Goal: Task Accomplishment & Management: Manage account settings

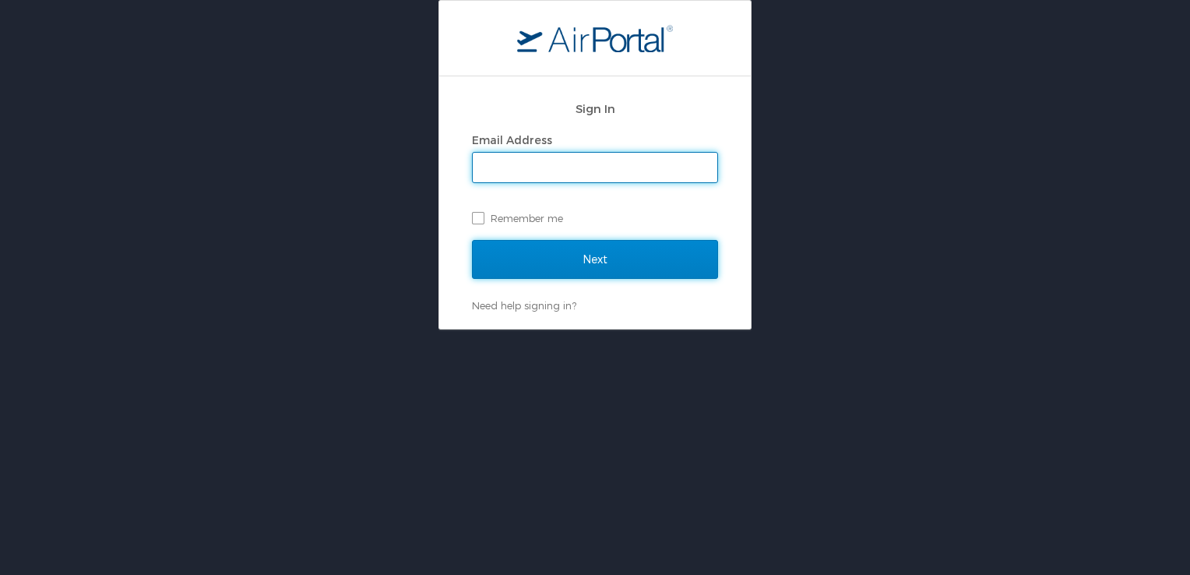
click at [640, 255] on input "Next" at bounding box center [595, 259] width 246 height 39
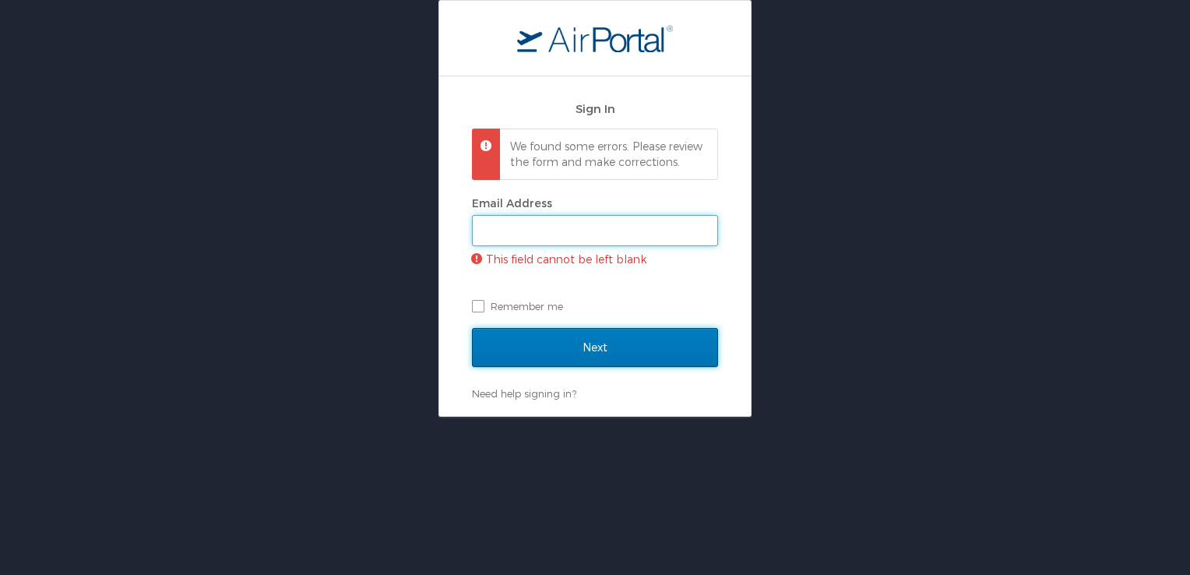
click at [538, 244] on input "Email Address" at bounding box center [595, 231] width 245 height 30
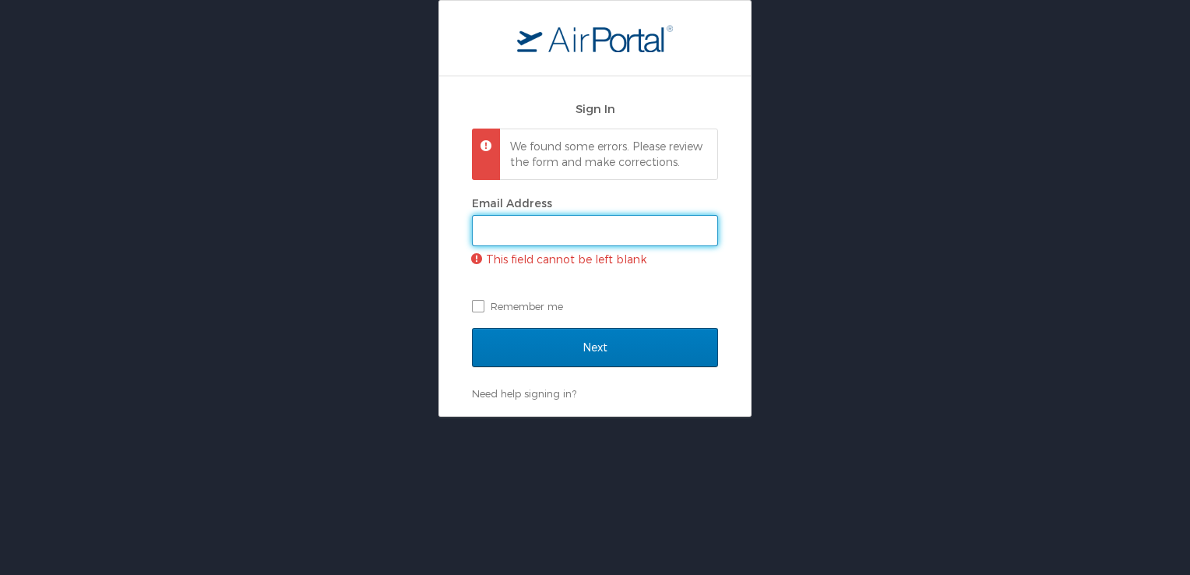
type input "steve.campbell@chartermi.net"
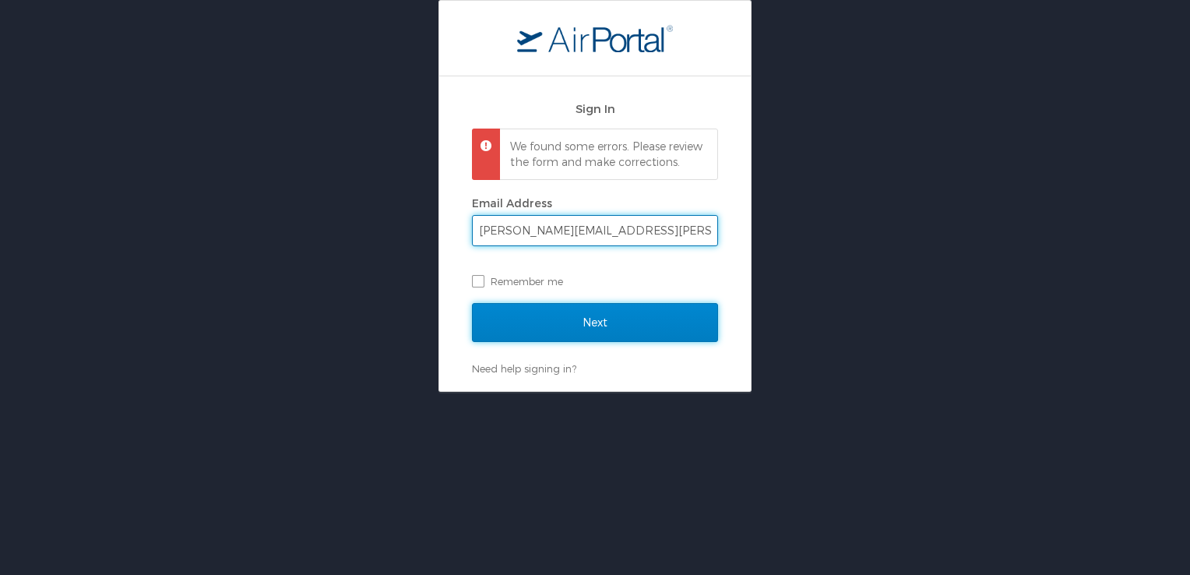
click at [565, 335] on input "Next" at bounding box center [595, 322] width 246 height 39
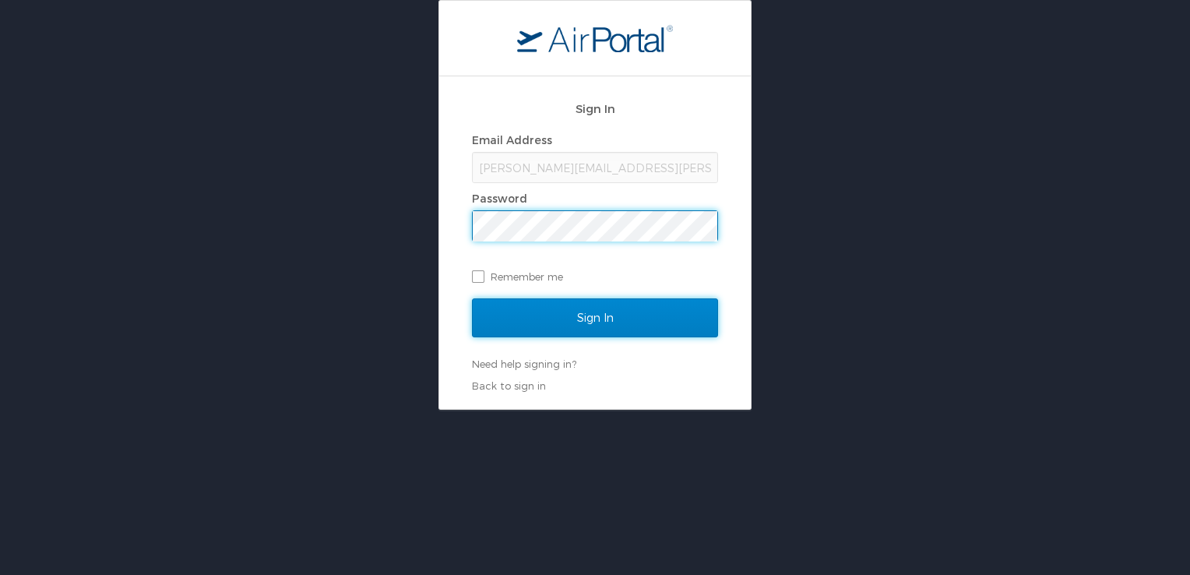
click at [580, 316] on input "Sign In" at bounding box center [595, 317] width 246 height 39
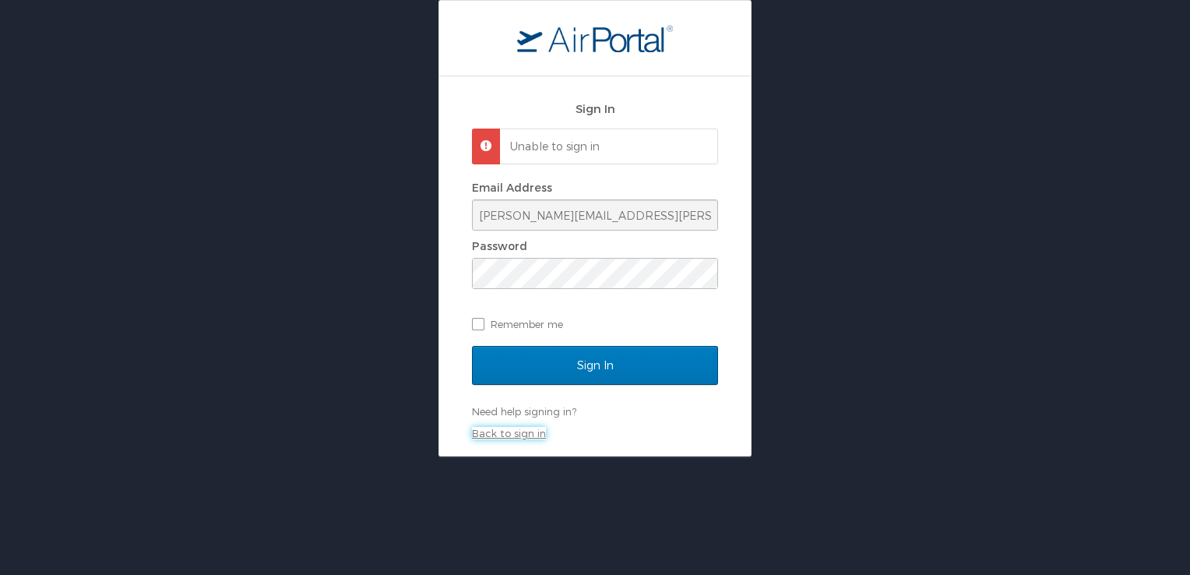
click at [519, 434] on link "Back to sign in" at bounding box center [509, 433] width 74 height 12
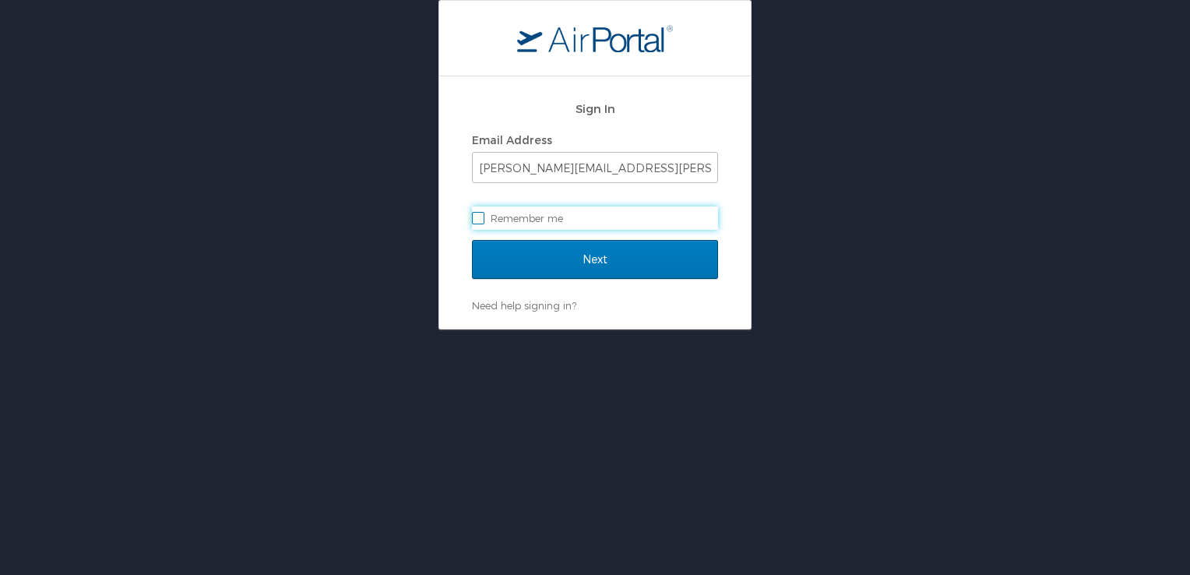
click at [479, 221] on label "Remember me" at bounding box center [595, 217] width 246 height 23
click at [479, 221] on input "Remember me" at bounding box center [477, 217] width 10 height 10
click at [560, 222] on label "Remember me" at bounding box center [595, 217] width 246 height 23
click at [482, 222] on input "Remember me" at bounding box center [477, 217] width 10 height 10
click at [480, 220] on label "Remember me" at bounding box center [595, 217] width 246 height 23
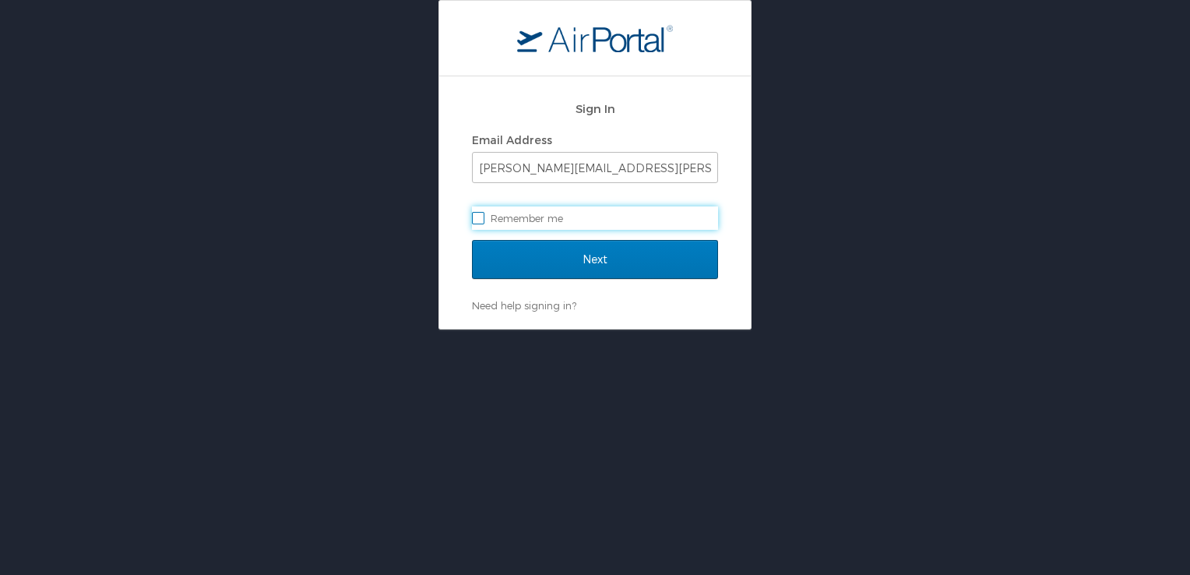
click at [480, 220] on input "Remember me" at bounding box center [477, 217] width 10 height 10
checkbox input "true"
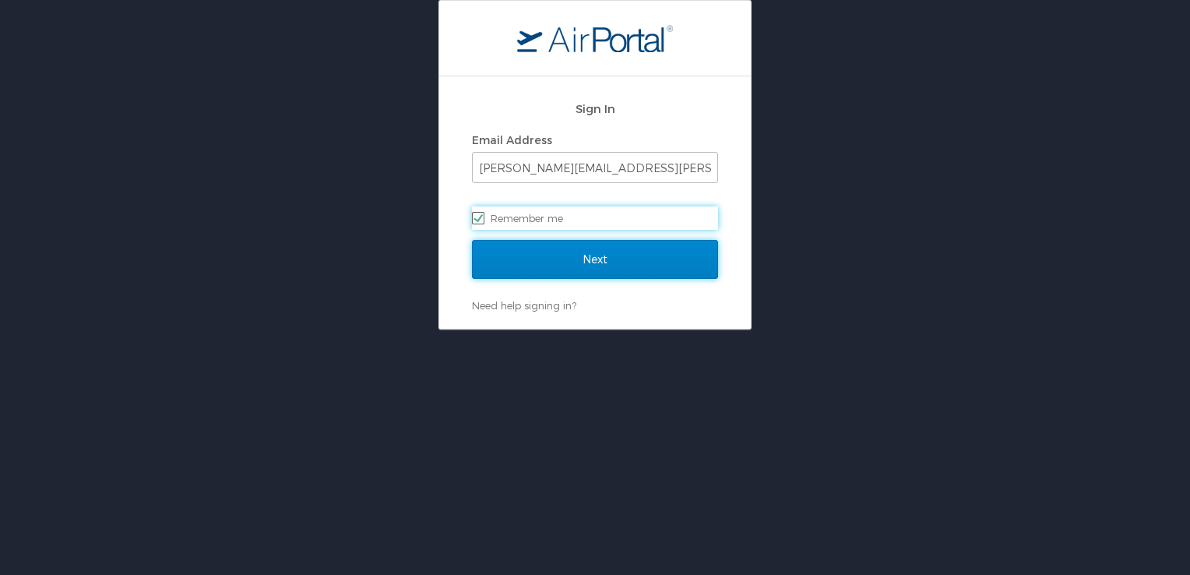
click at [573, 270] on input "Next" at bounding box center [595, 259] width 246 height 39
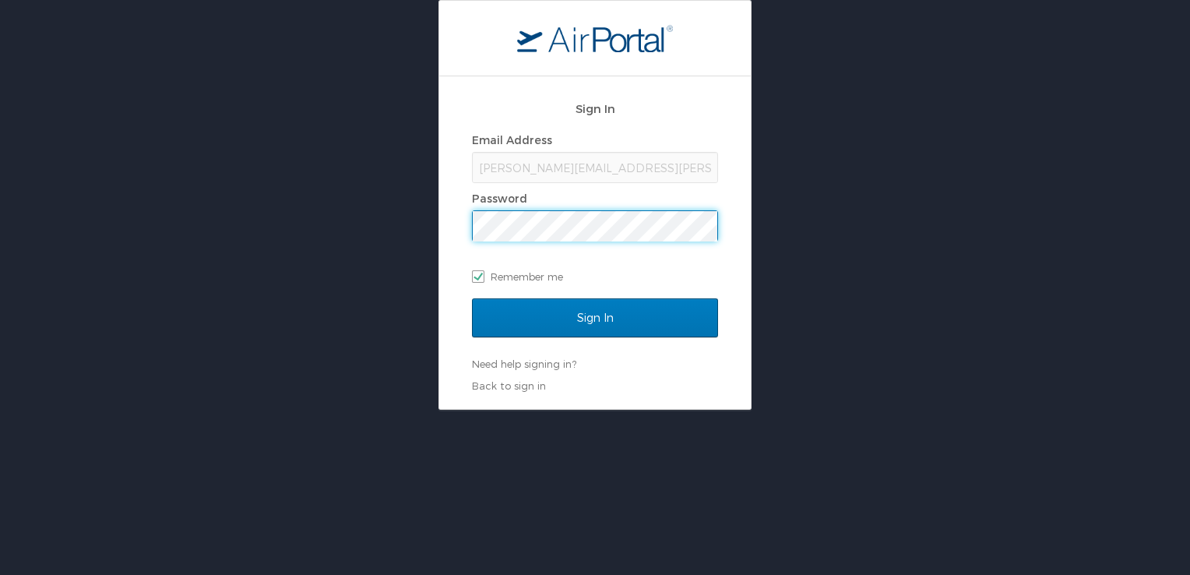
click at [472, 298] on input "Sign In" at bounding box center [595, 317] width 246 height 39
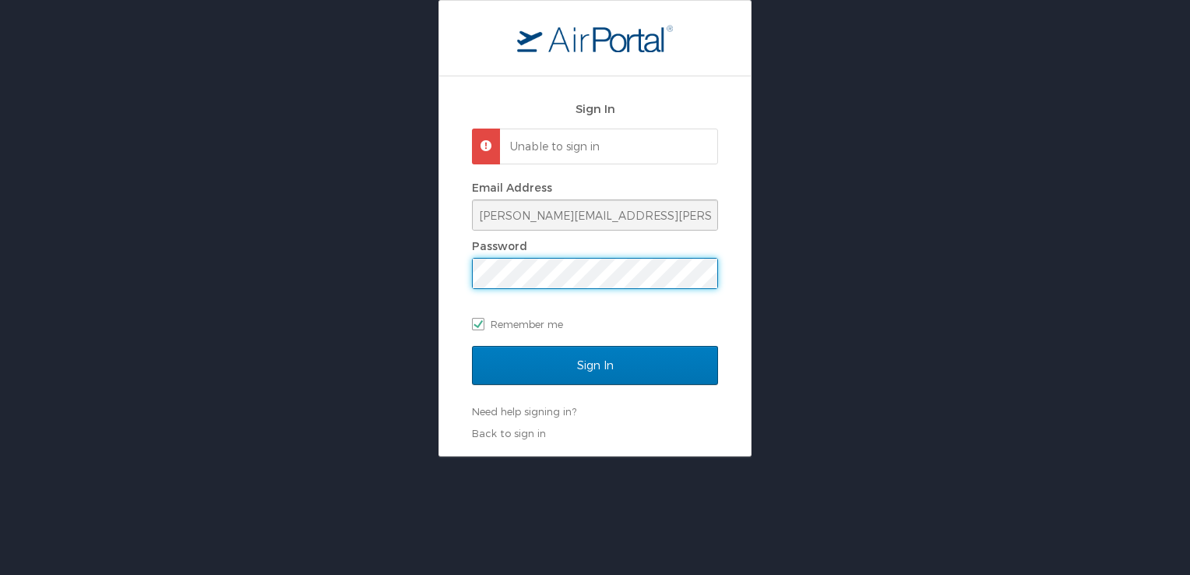
click at [461, 276] on div "Sign In Unable to sign in Email Address steve.campbell@chartermi.net Password R…" at bounding box center [595, 265] width 312 height 379
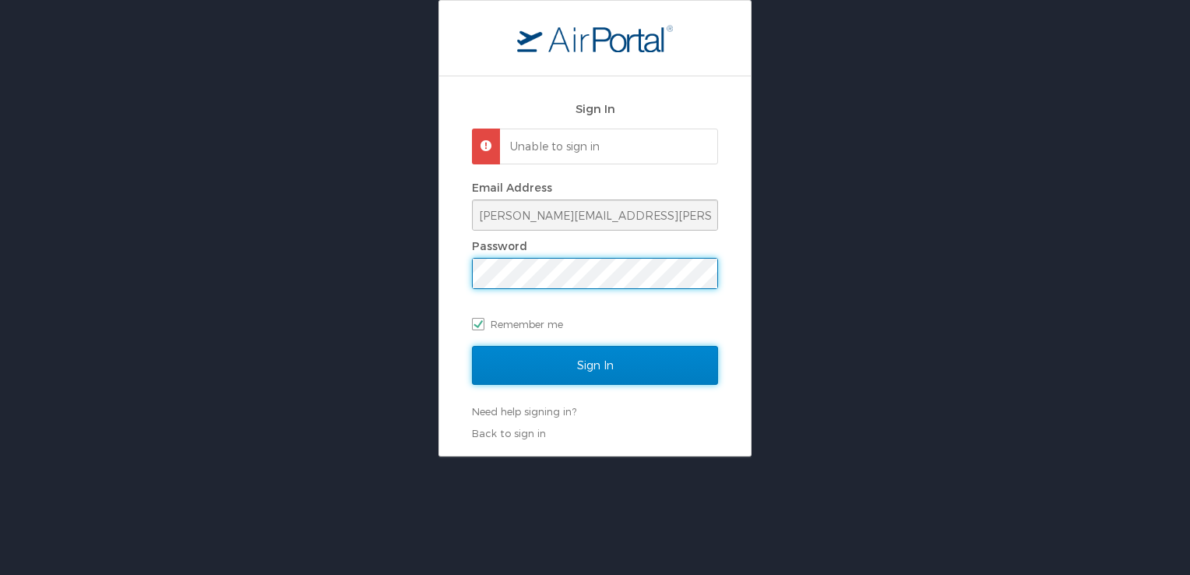
click at [588, 354] on input "Sign In" at bounding box center [595, 365] width 246 height 39
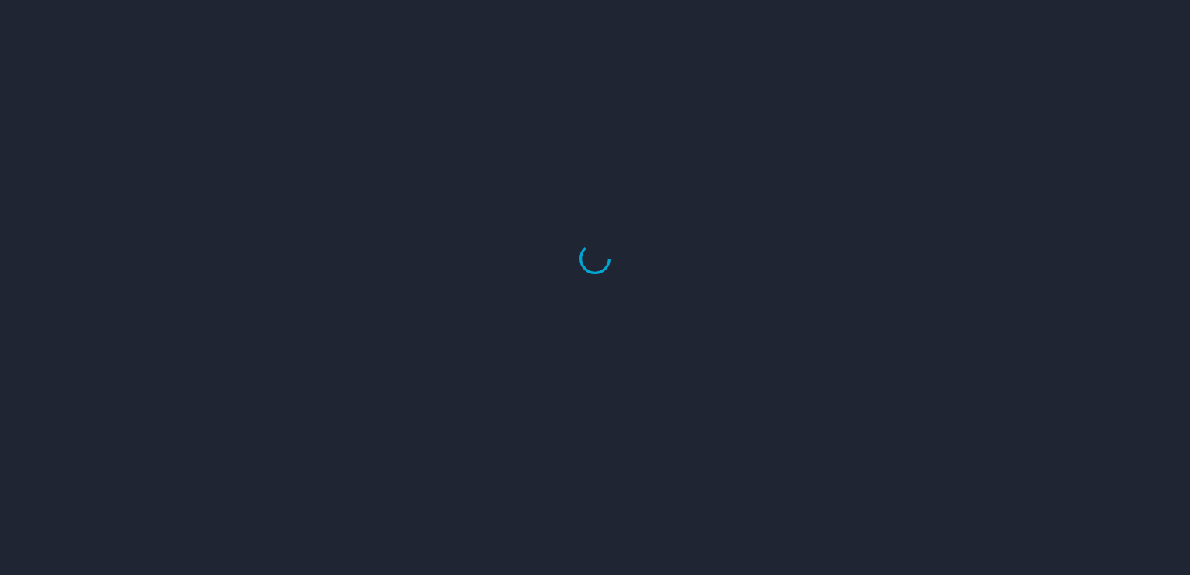
select select "US"
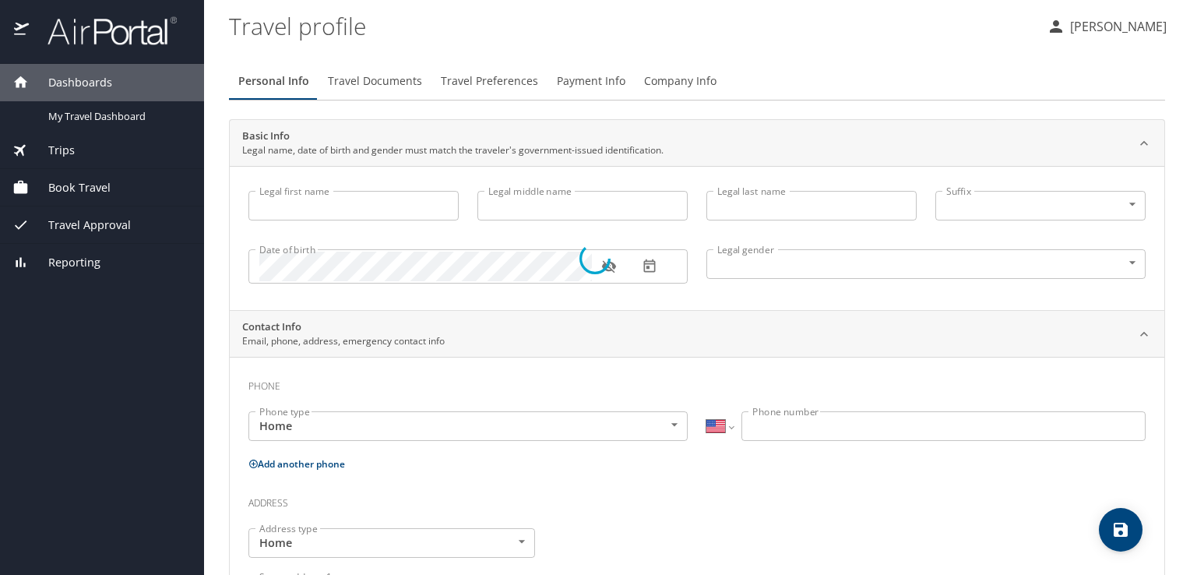
type input "[PERSON_NAME]"
type input "Male"
type input "kim"
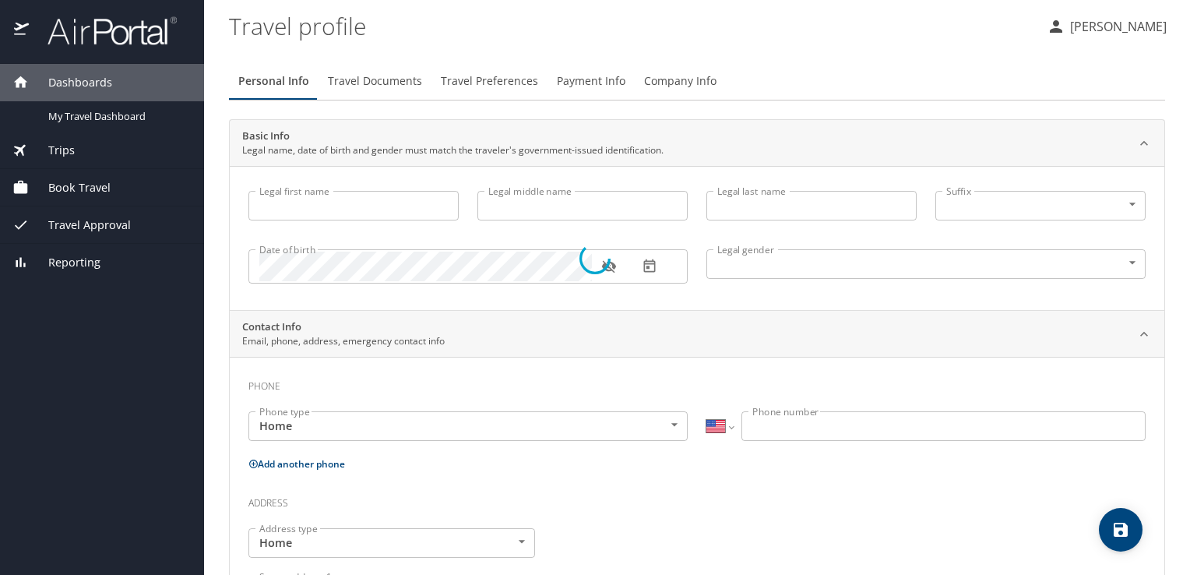
type input "Campbell"
type input "(810) 444-0088"
type input "kim.campbell@chartermi.net"
select select "US"
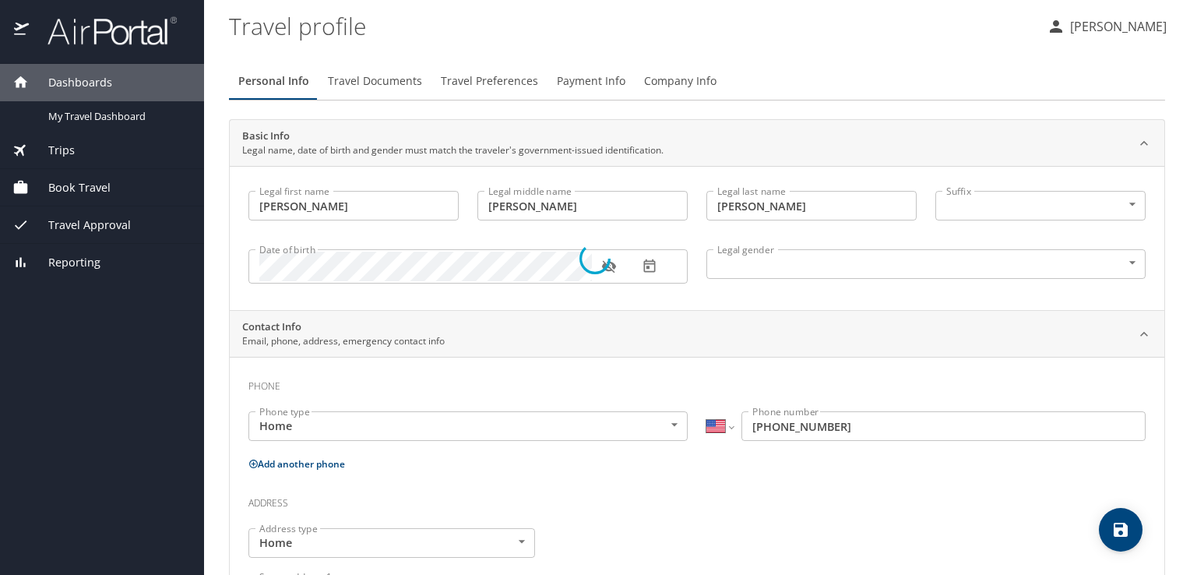
select select "JP"
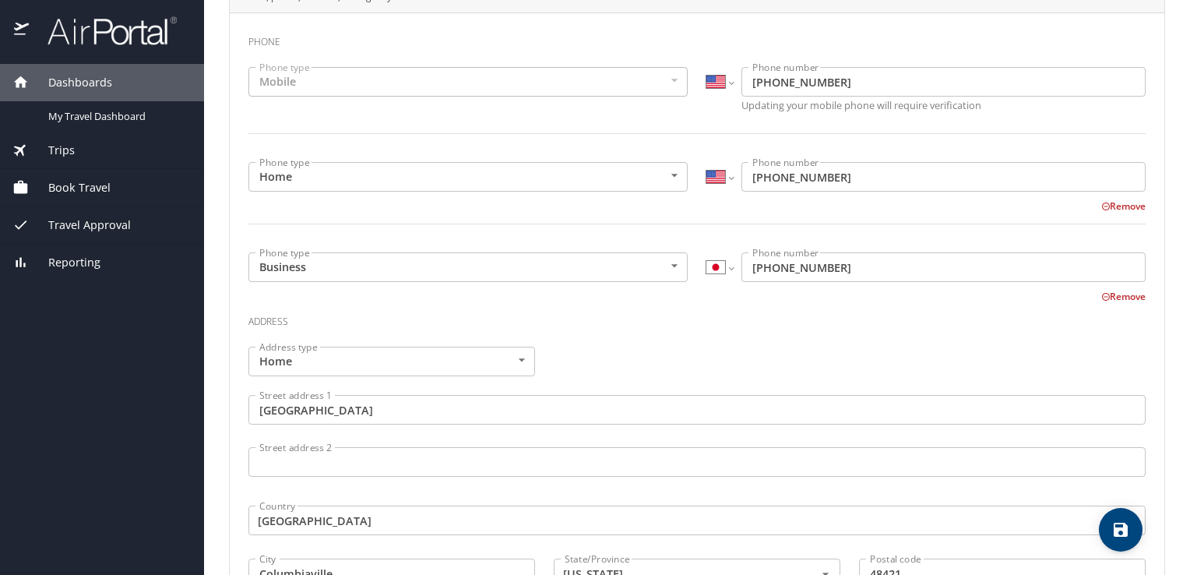
scroll to position [363, 0]
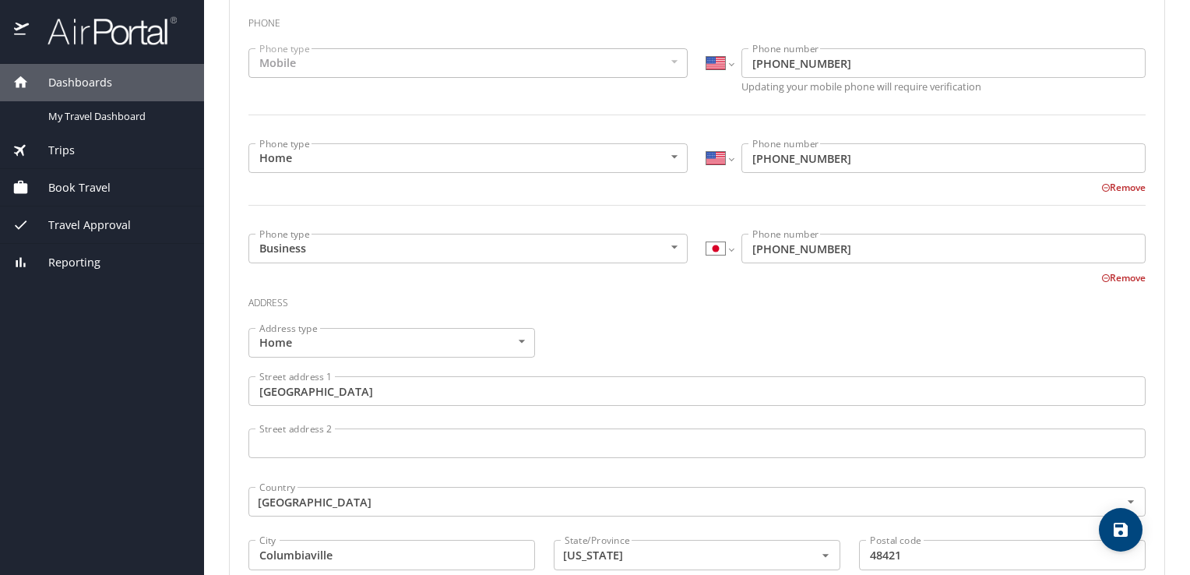
click at [1102, 277] on button "Remove" at bounding box center [1124, 277] width 44 height 13
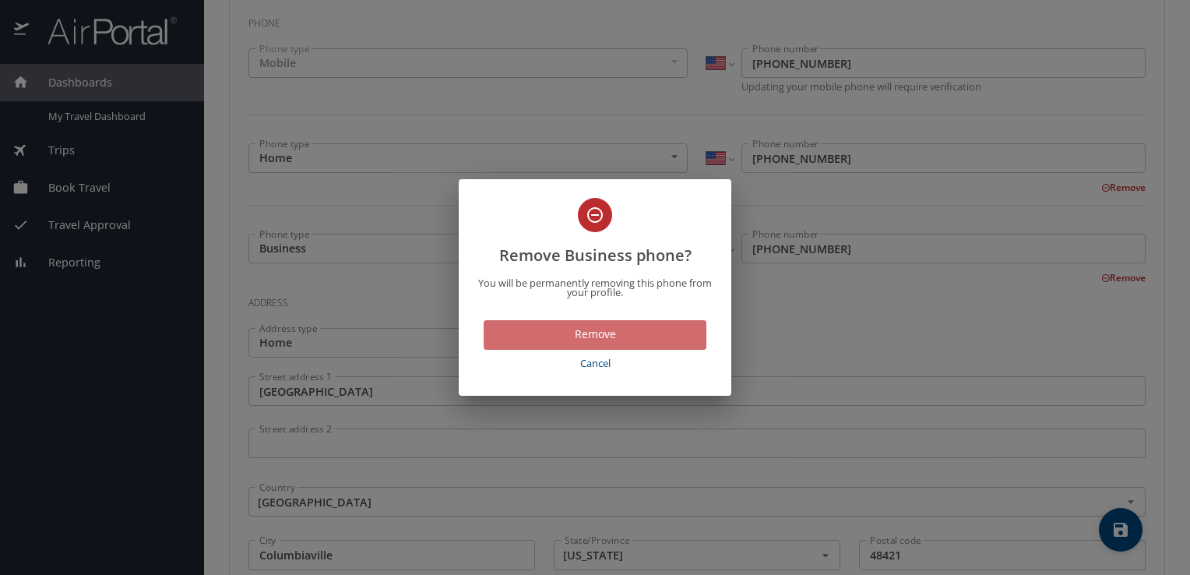
click at [605, 335] on span "Remove" at bounding box center [595, 334] width 198 height 19
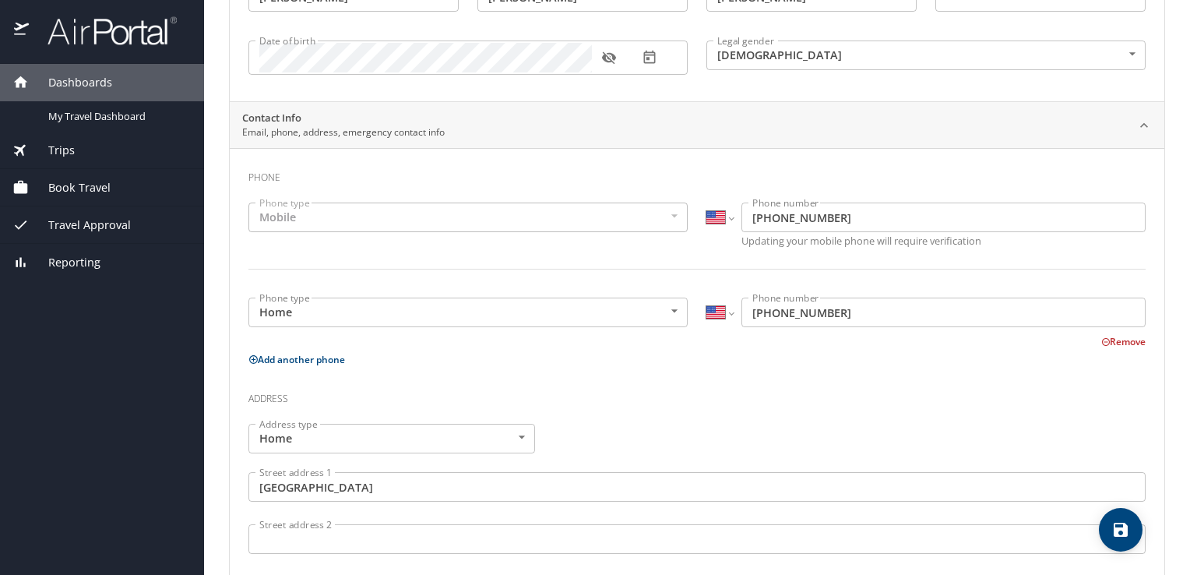
scroll to position [0, 0]
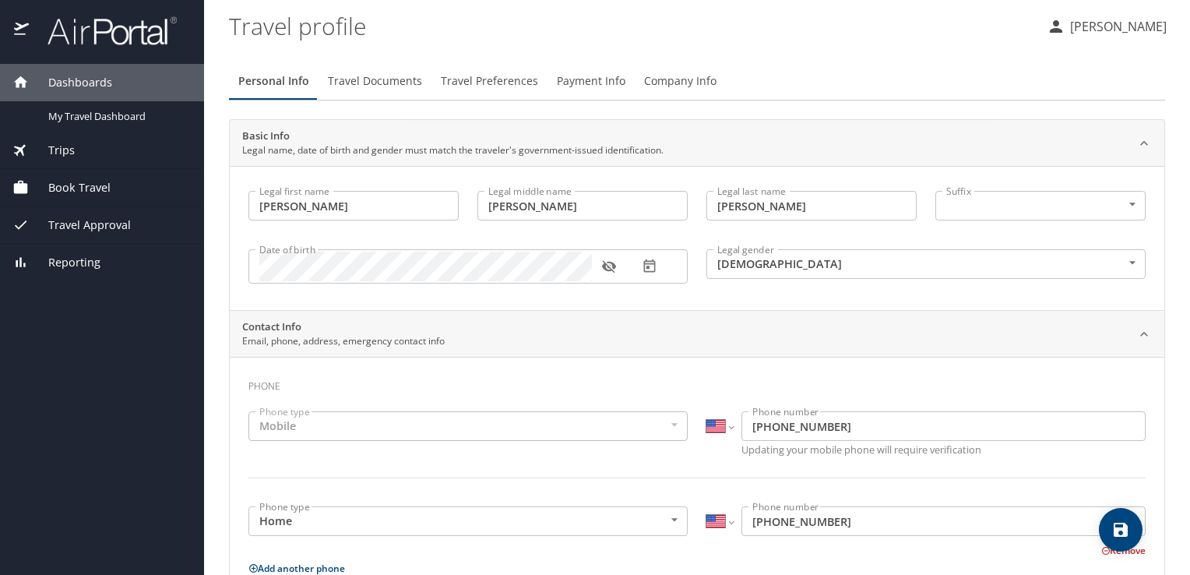
click at [391, 85] on span "Travel Documents" at bounding box center [375, 81] width 94 height 19
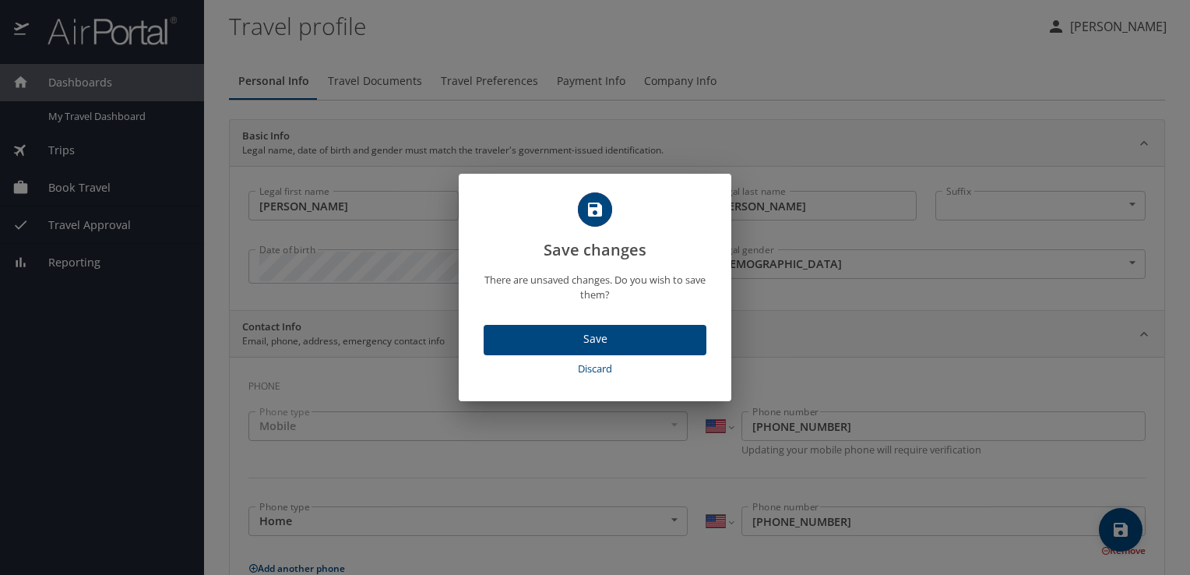
click at [608, 338] on span "Save" at bounding box center [595, 339] width 198 height 19
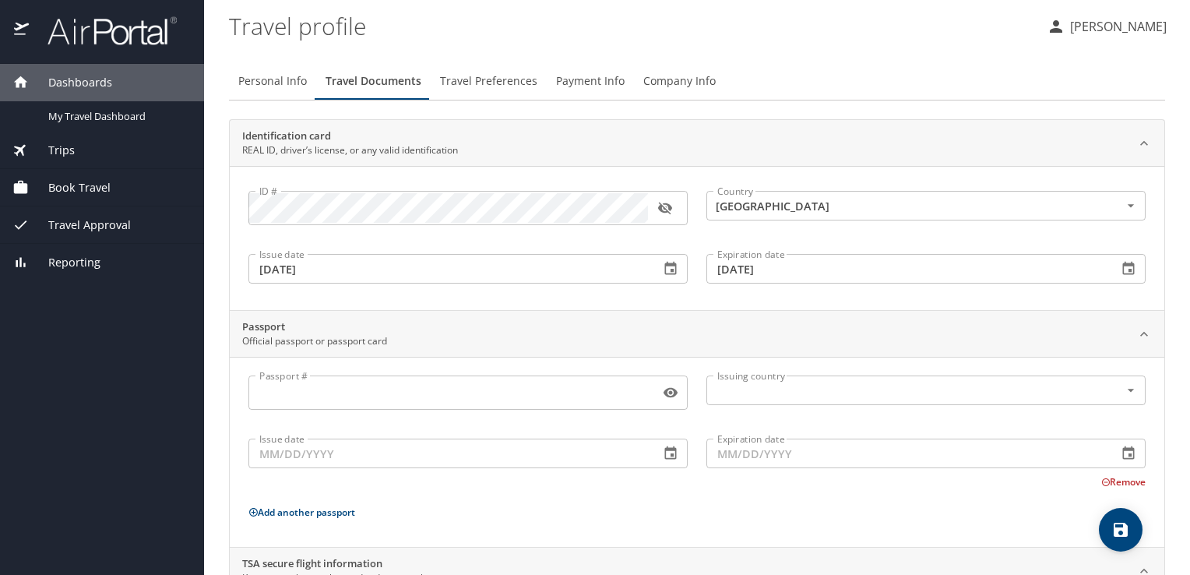
click at [503, 85] on span "Travel Preferences" at bounding box center [488, 81] width 97 height 19
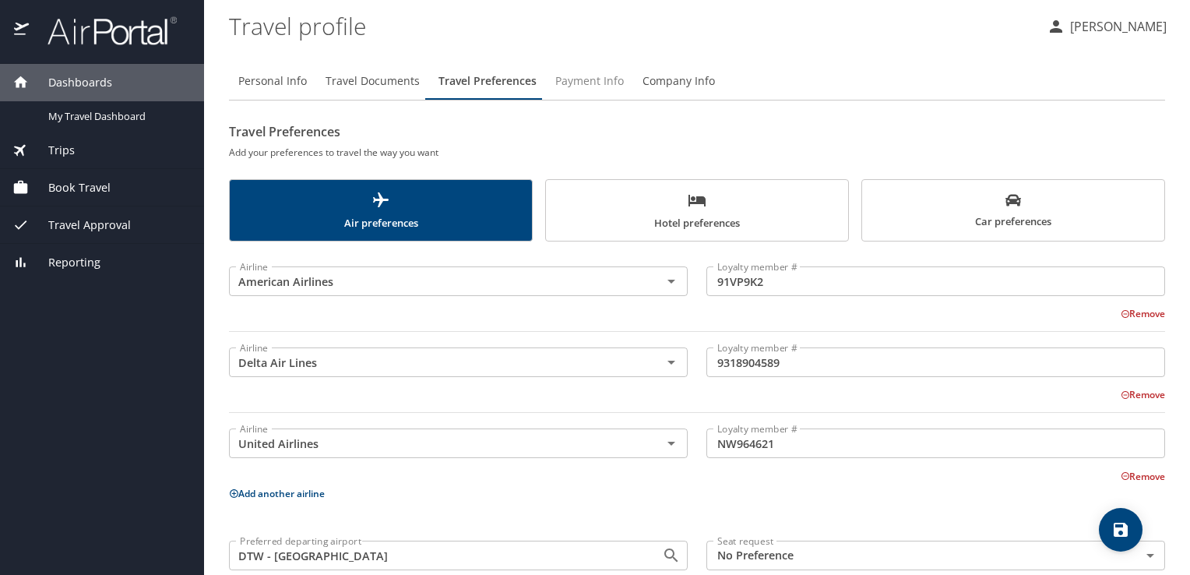
click at [586, 87] on span "Payment Info" at bounding box center [590, 81] width 69 height 19
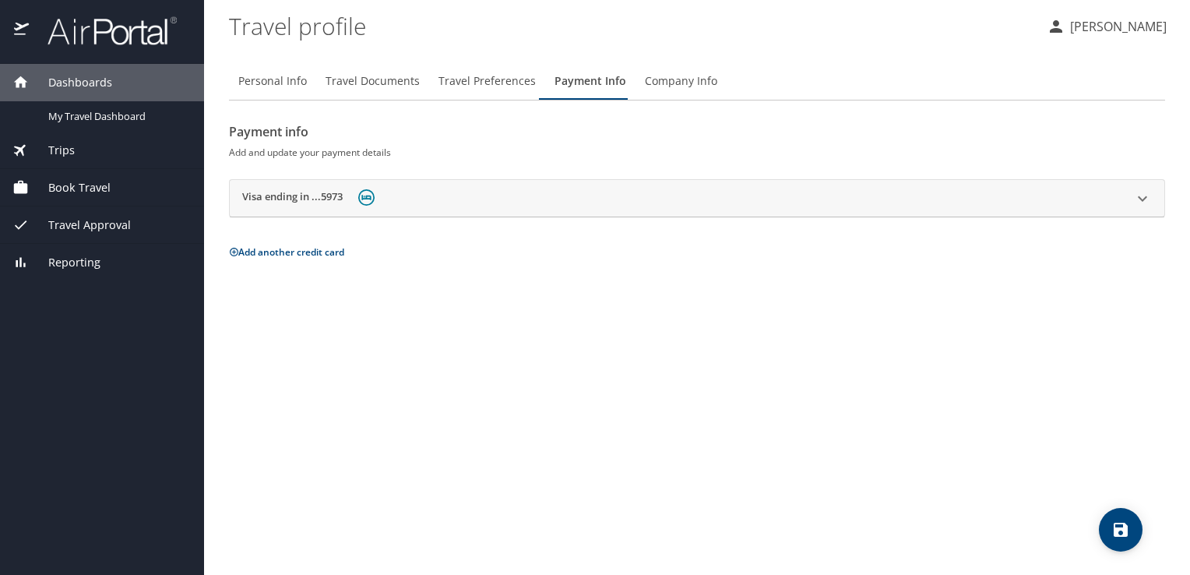
click at [367, 196] on img at bounding box center [366, 197] width 16 height 16
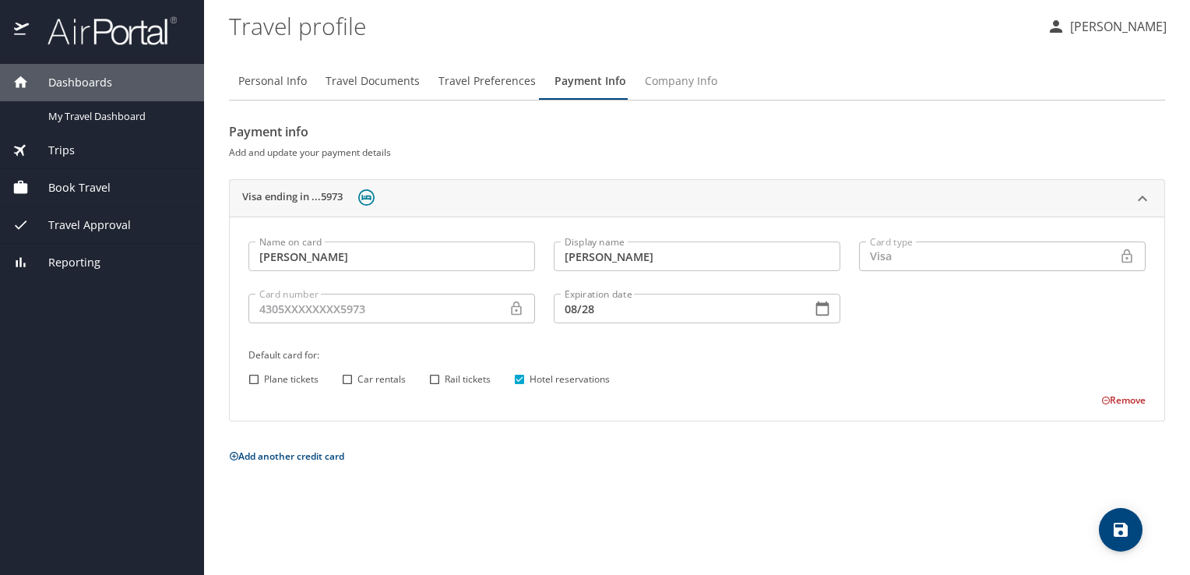
click at [682, 89] on span "Company Info" at bounding box center [681, 81] width 72 height 19
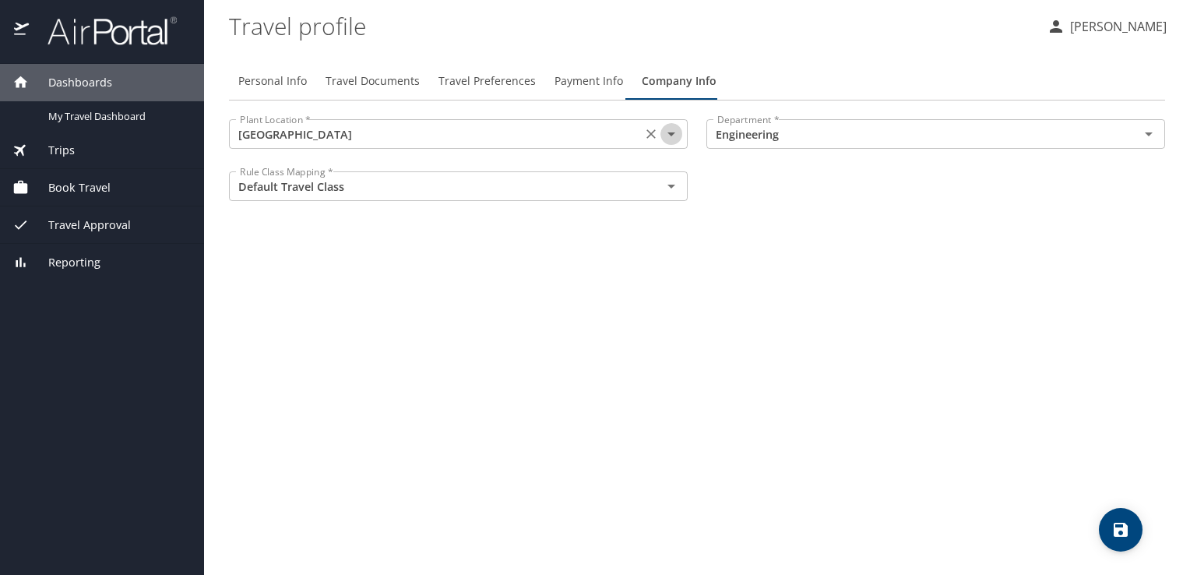
click at [673, 136] on icon "Open" at bounding box center [671, 134] width 19 height 19
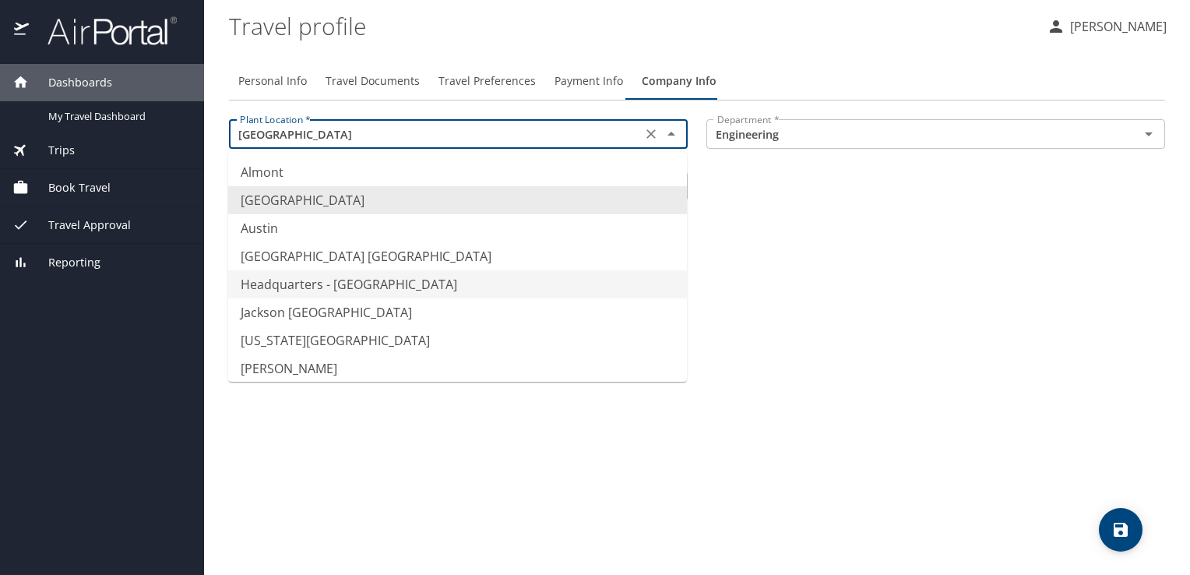
click at [364, 283] on li "Headquarters - Tech Center" at bounding box center [457, 284] width 459 height 28
type input "Headquarters - Tech Center"
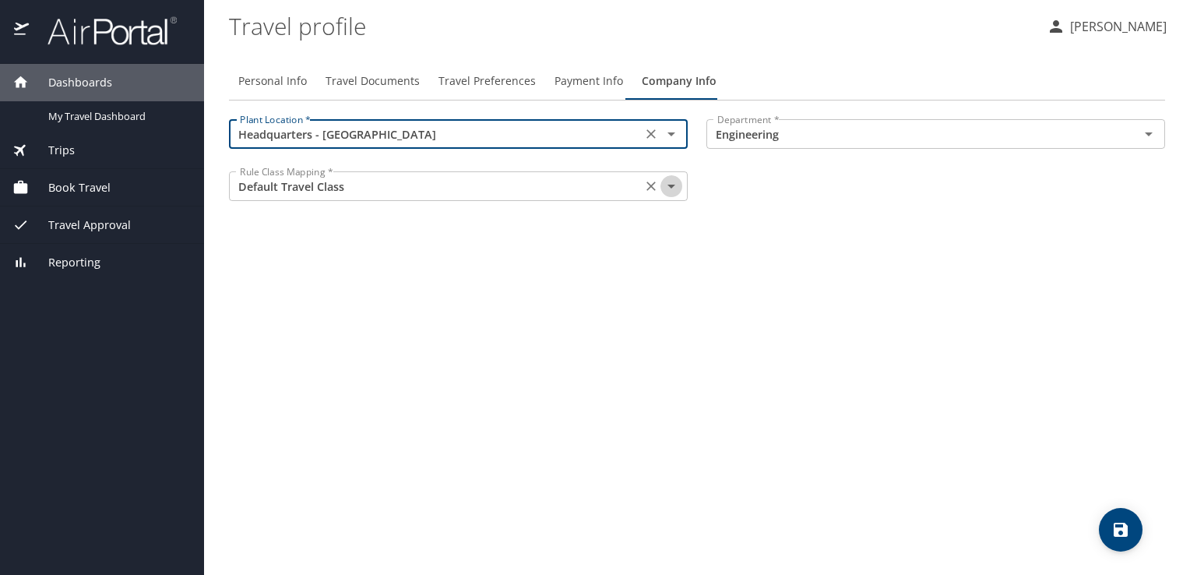
click at [672, 192] on icon "Open" at bounding box center [671, 186] width 19 height 19
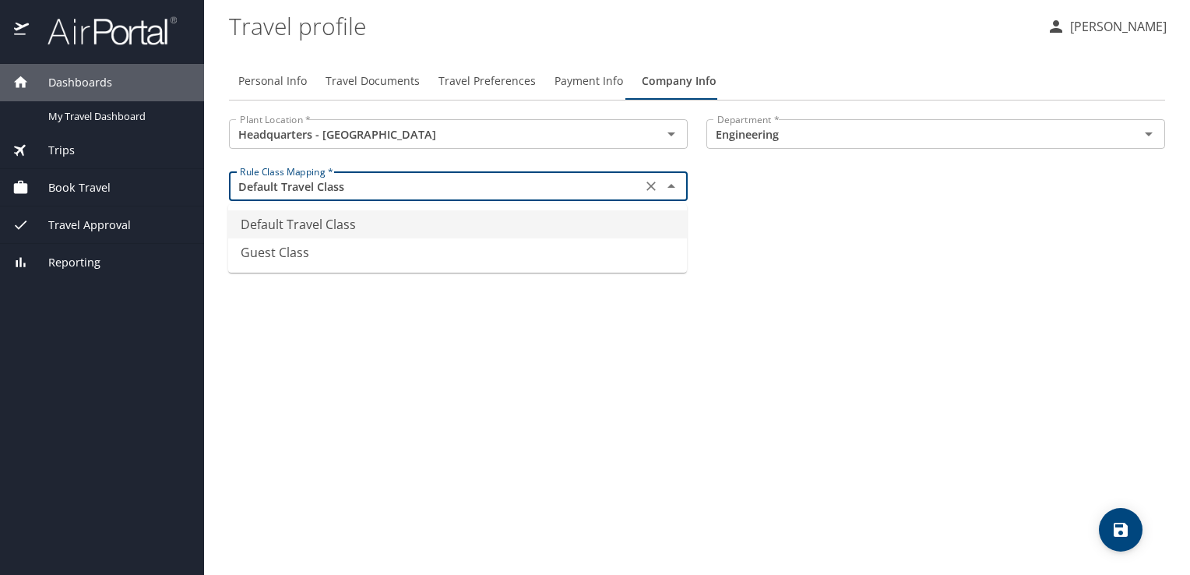
click at [327, 225] on li "Default Travel Class" at bounding box center [457, 224] width 459 height 28
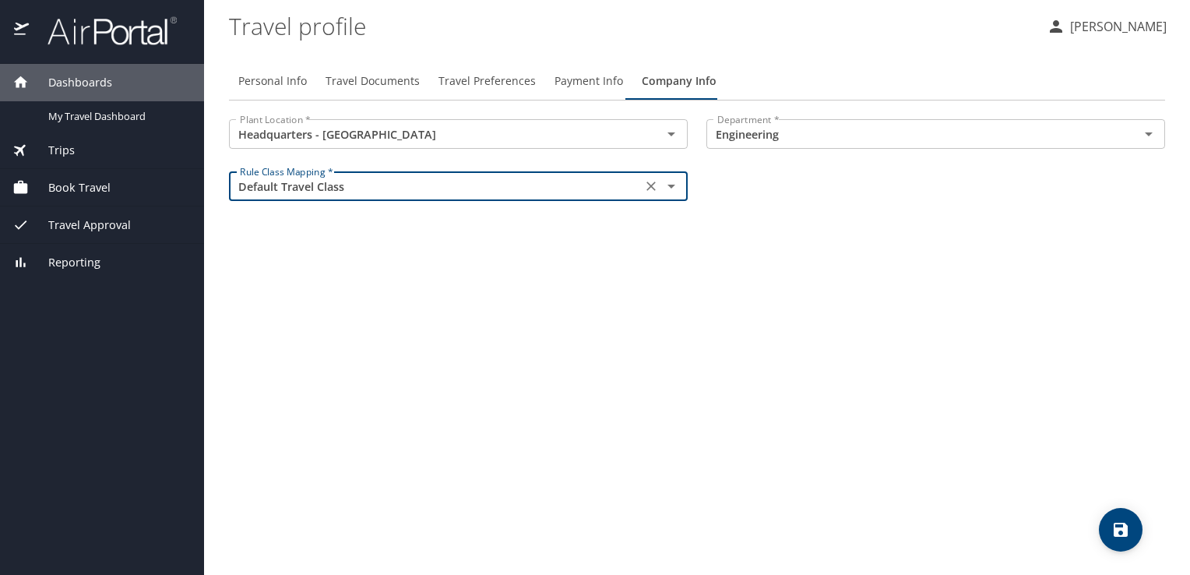
click at [266, 86] on span "Personal Info" at bounding box center [272, 81] width 69 height 19
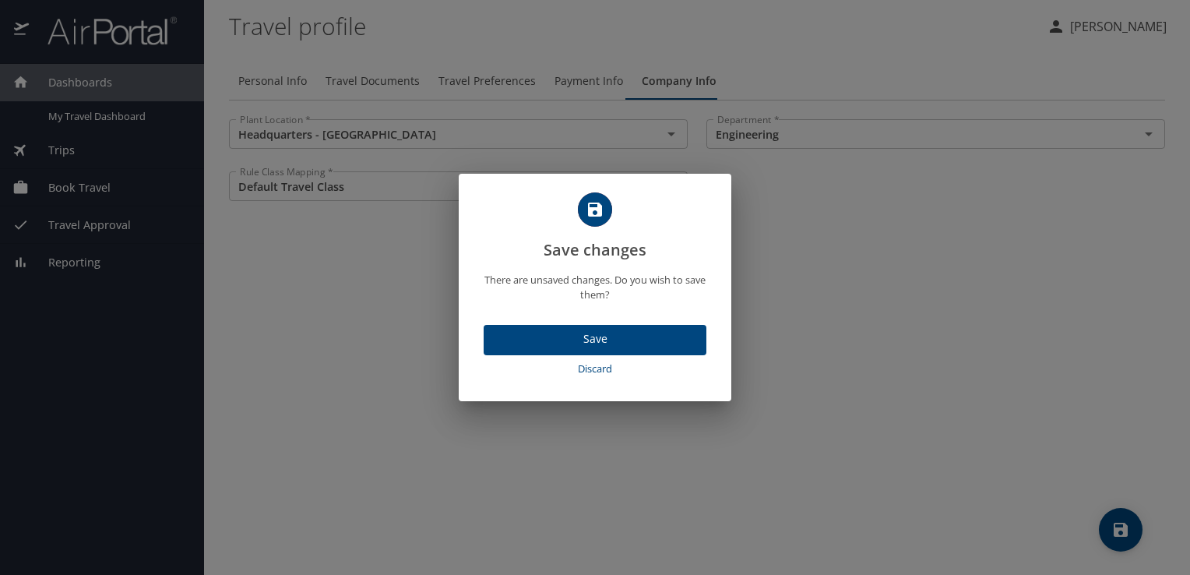
click at [602, 340] on span "Save" at bounding box center [595, 339] width 198 height 19
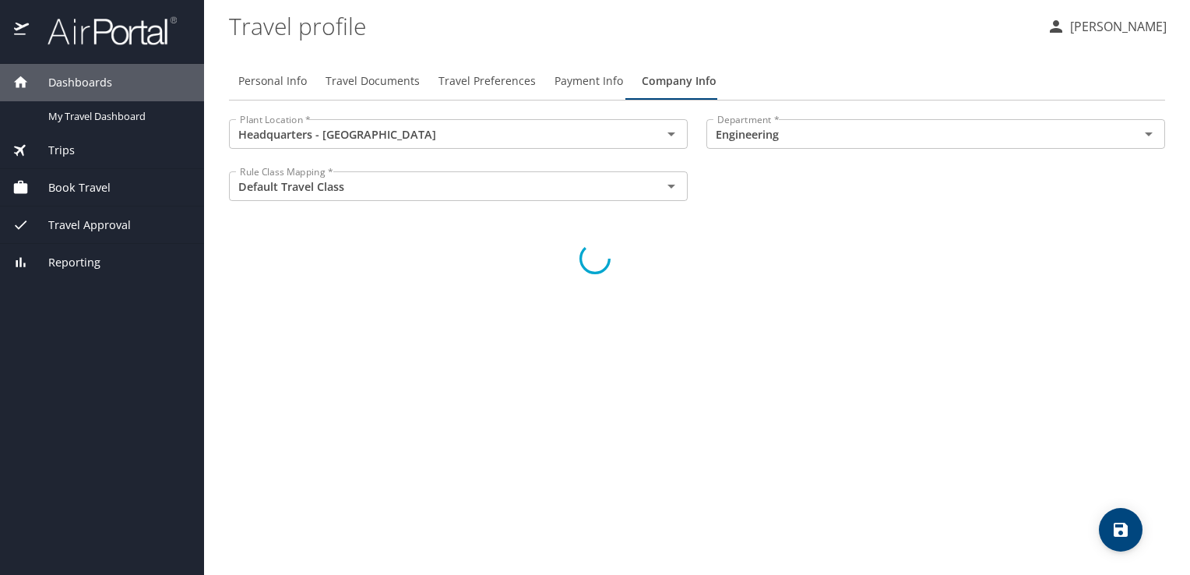
select select "US"
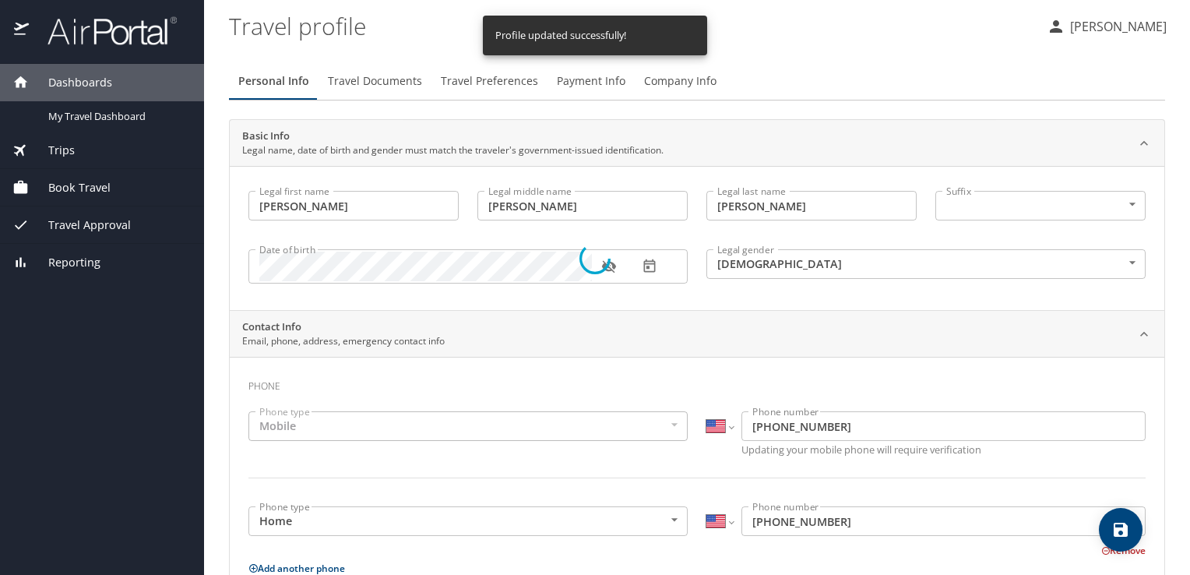
select select "US"
click at [76, 185] on span "Book Travel" at bounding box center [70, 187] width 82 height 17
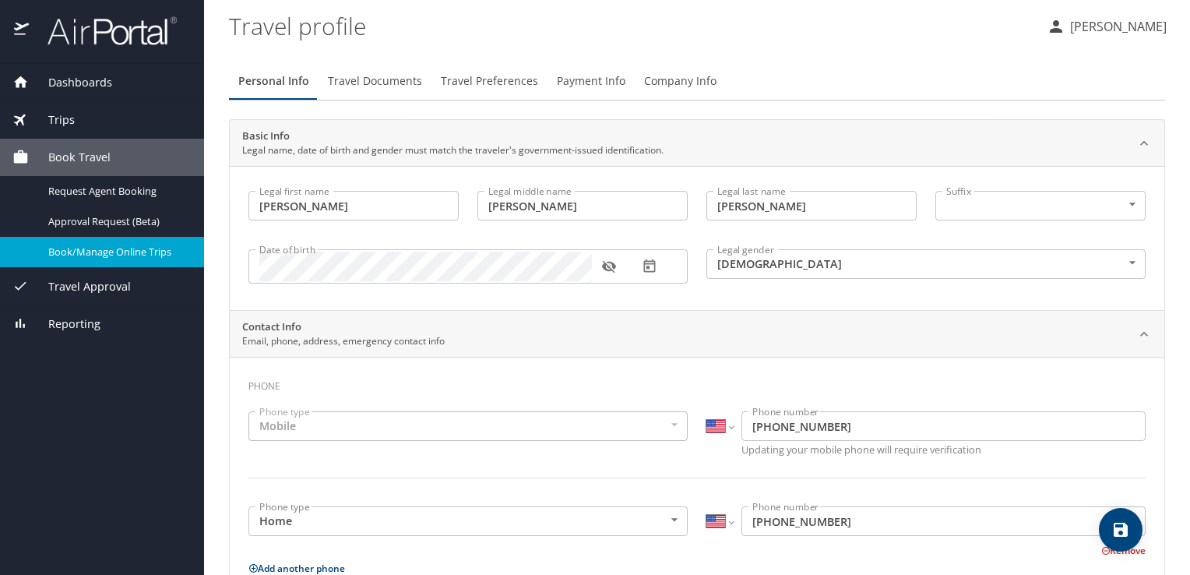
click at [97, 249] on span "Book/Manage Online Trips" at bounding box center [116, 252] width 137 height 15
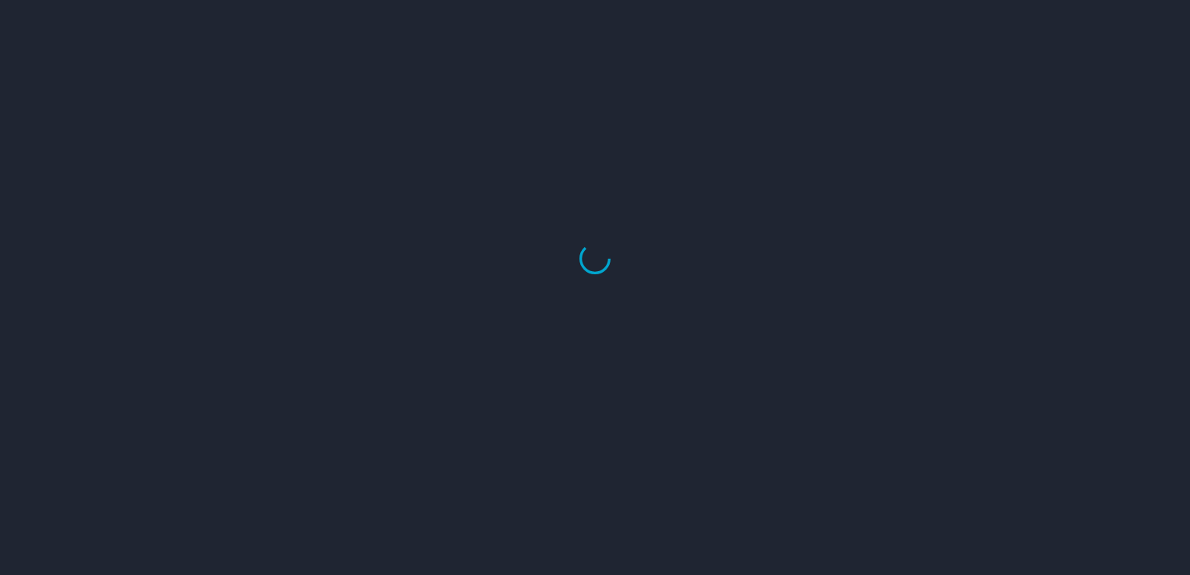
select select "US"
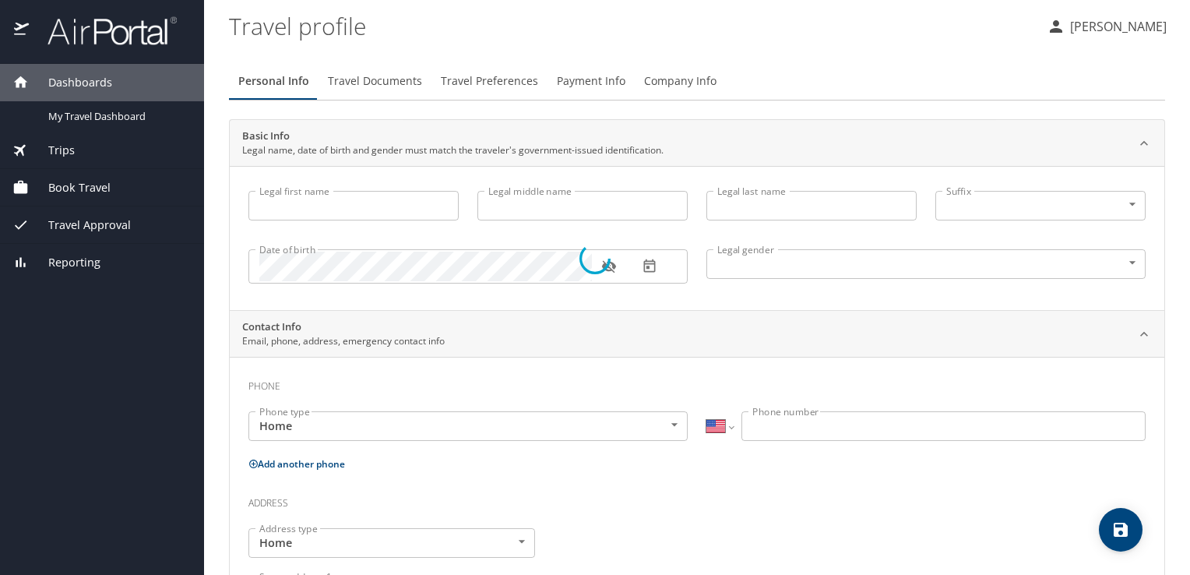
type input "[PERSON_NAME]"
type input "[DEMOGRAPHIC_DATA]"
type input "[PERSON_NAME]"
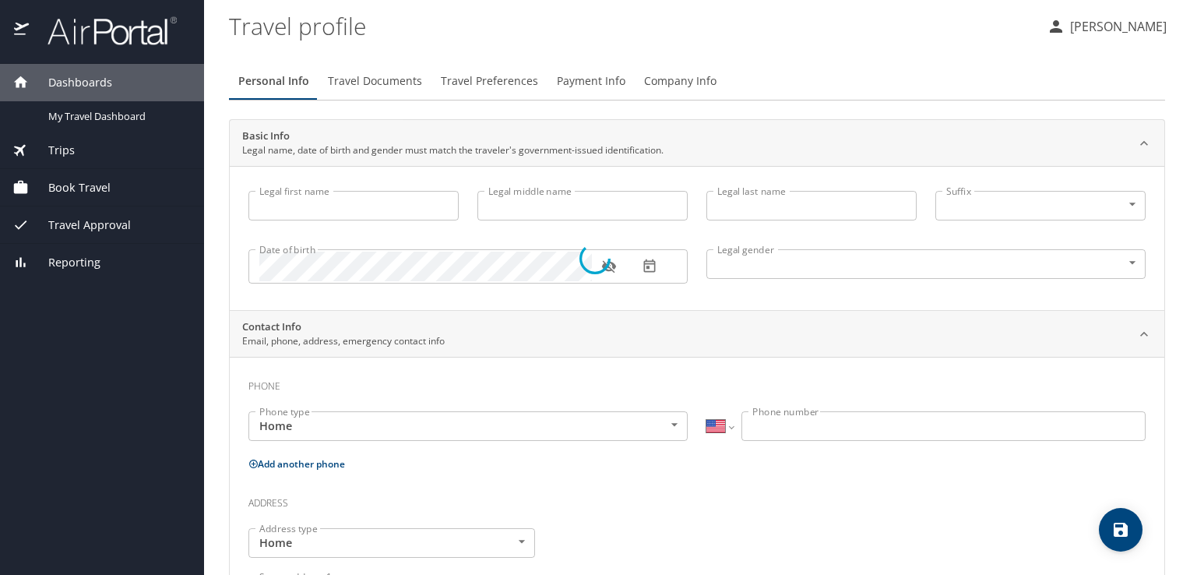
type input "[PERSON_NAME]"
type input "(810) 444-0088"
type input "kim.campbell@chartermi.net"
type input "United States of America"
type input "Michigan"
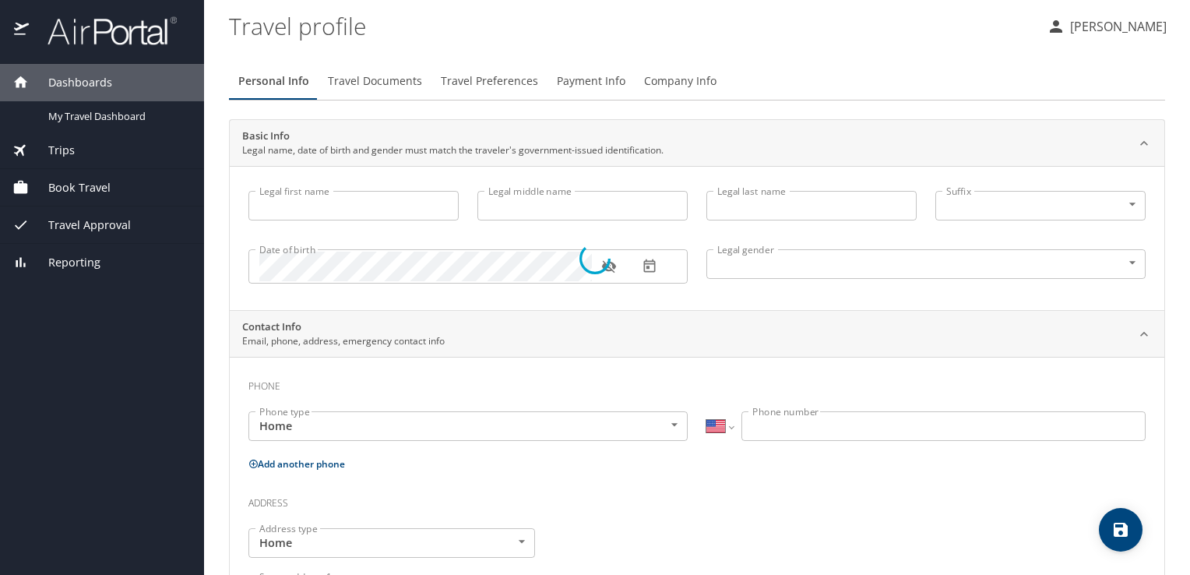
type input "United States of America"
type input "Michigan"
select select "US"
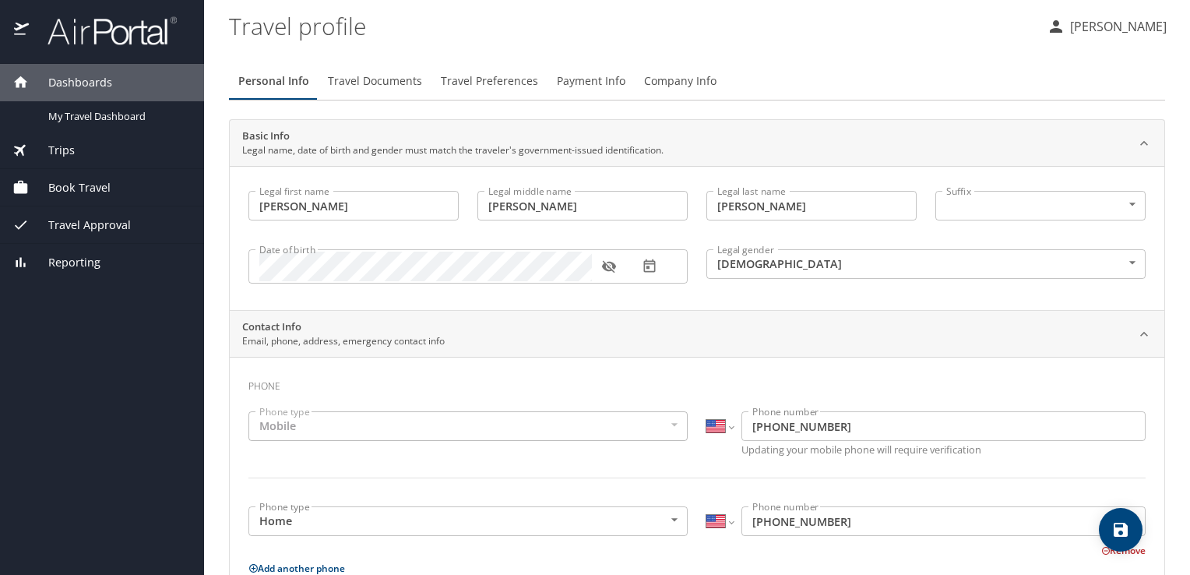
click at [75, 190] on span "Book Travel" at bounding box center [70, 187] width 82 height 17
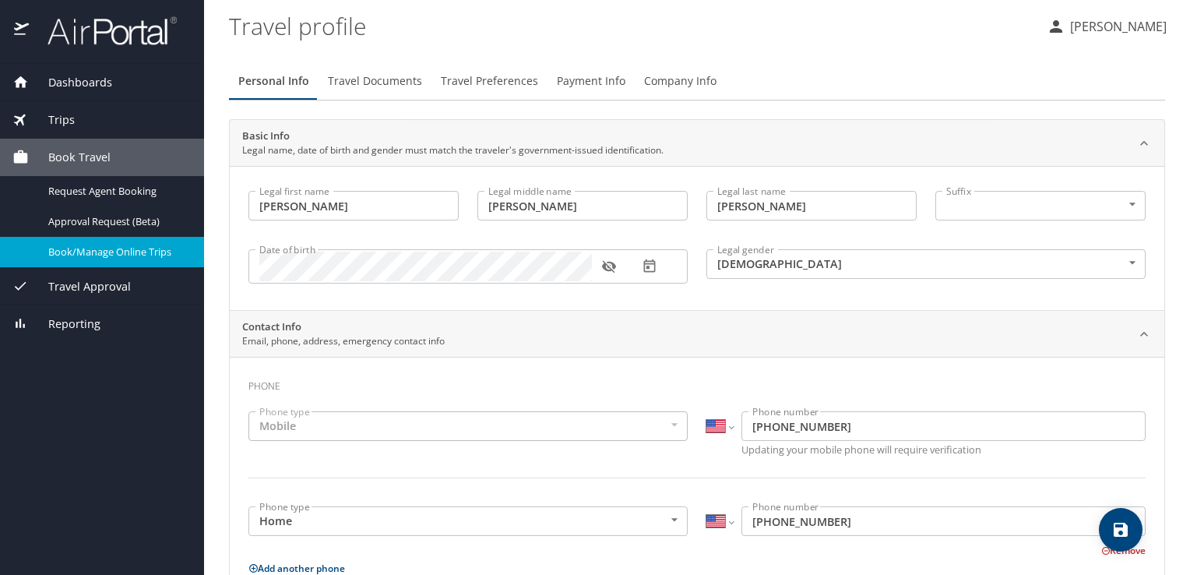
click at [79, 254] on span "Book/Manage Online Trips" at bounding box center [116, 252] width 137 height 15
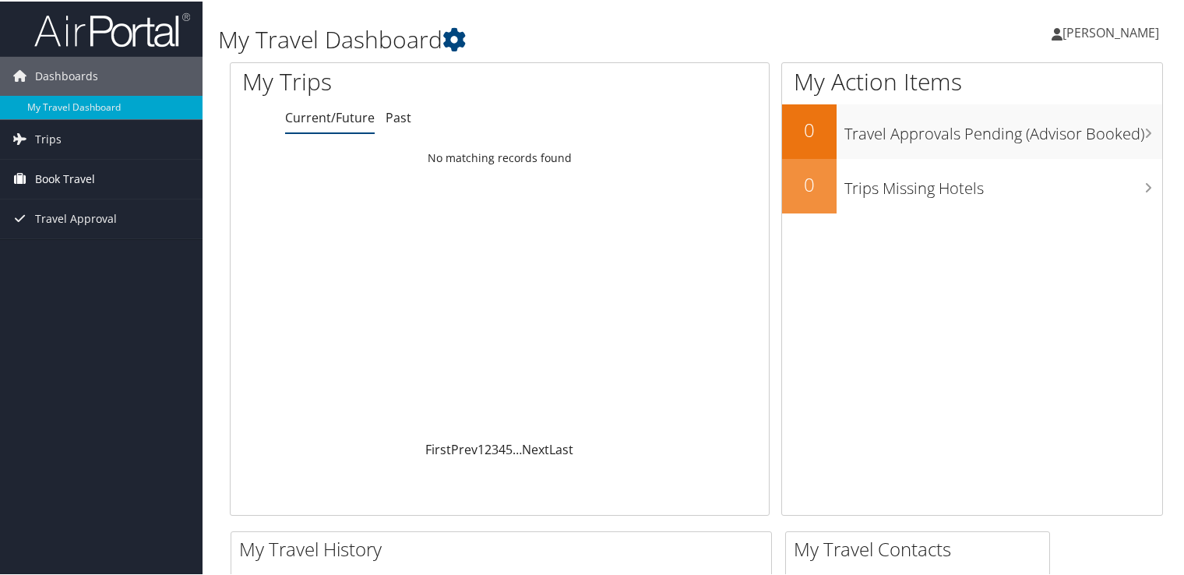
click at [64, 178] on span "Book Travel" at bounding box center [65, 177] width 60 height 39
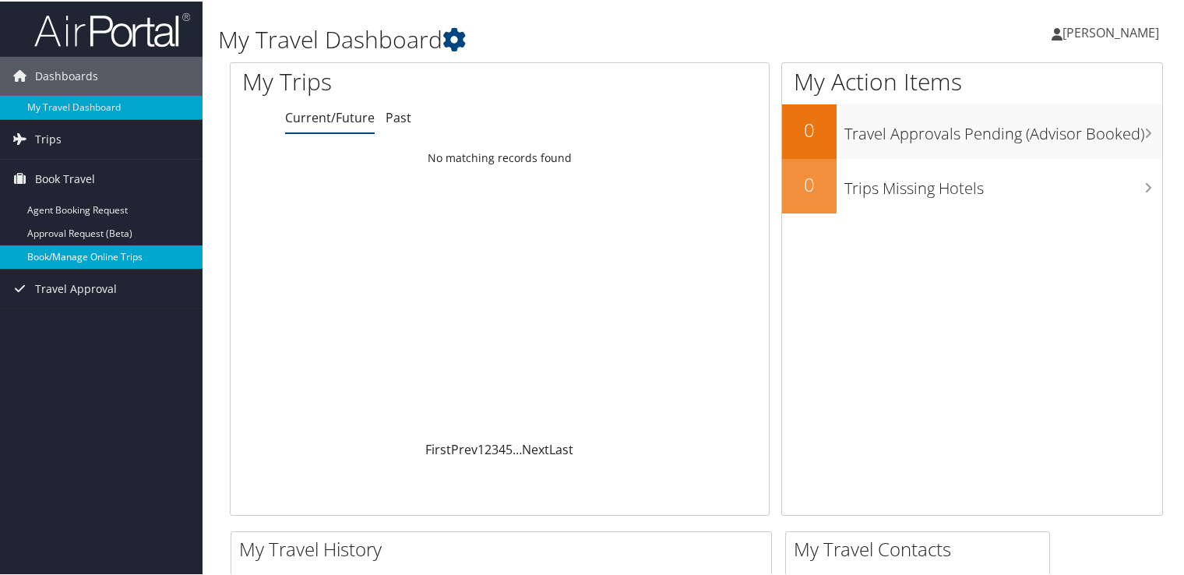
click at [106, 254] on link "Book/Manage Online Trips" at bounding box center [101, 255] width 203 height 23
